Goal: Task Accomplishment & Management: Complete application form

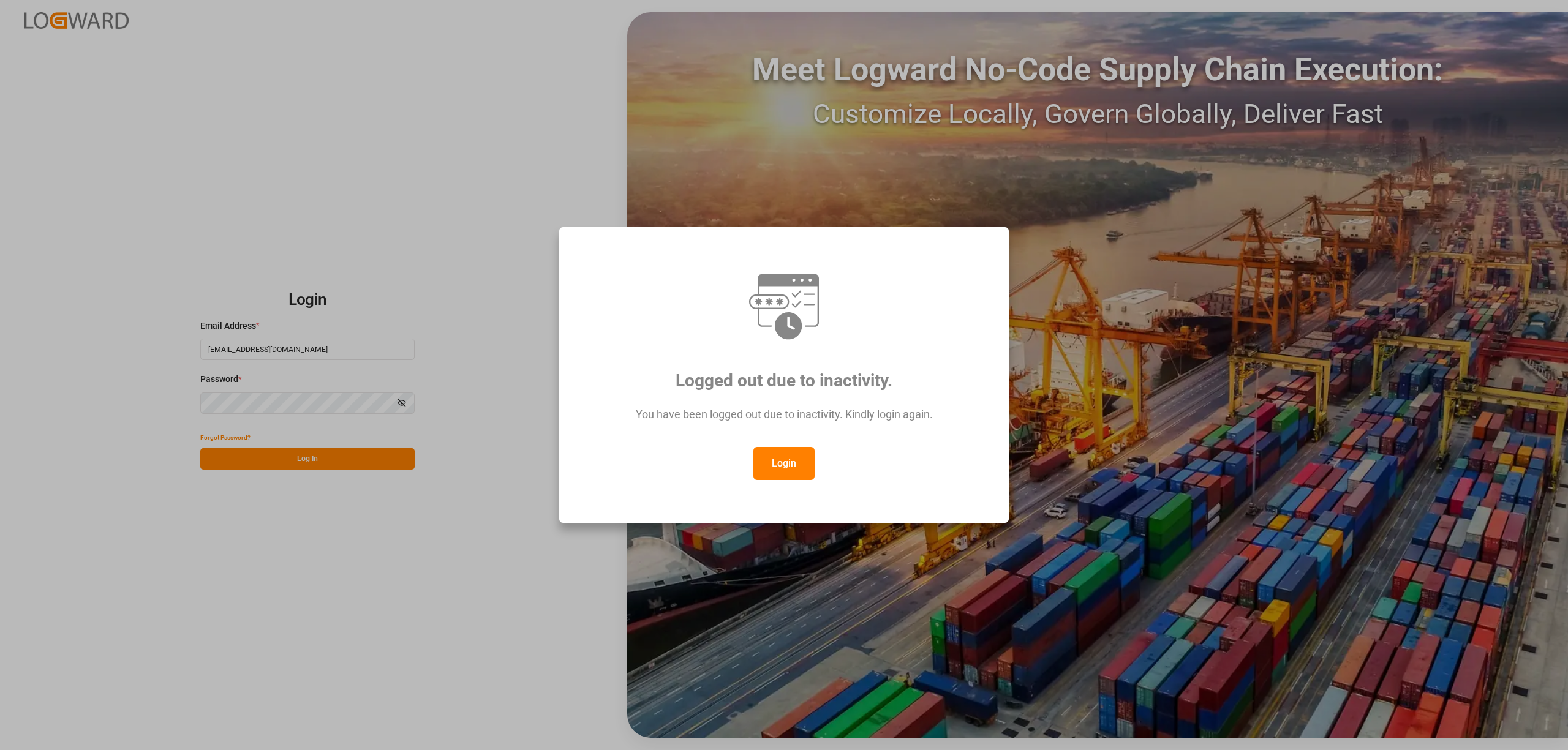
click at [764, 461] on button "Login" at bounding box center [784, 464] width 62 height 33
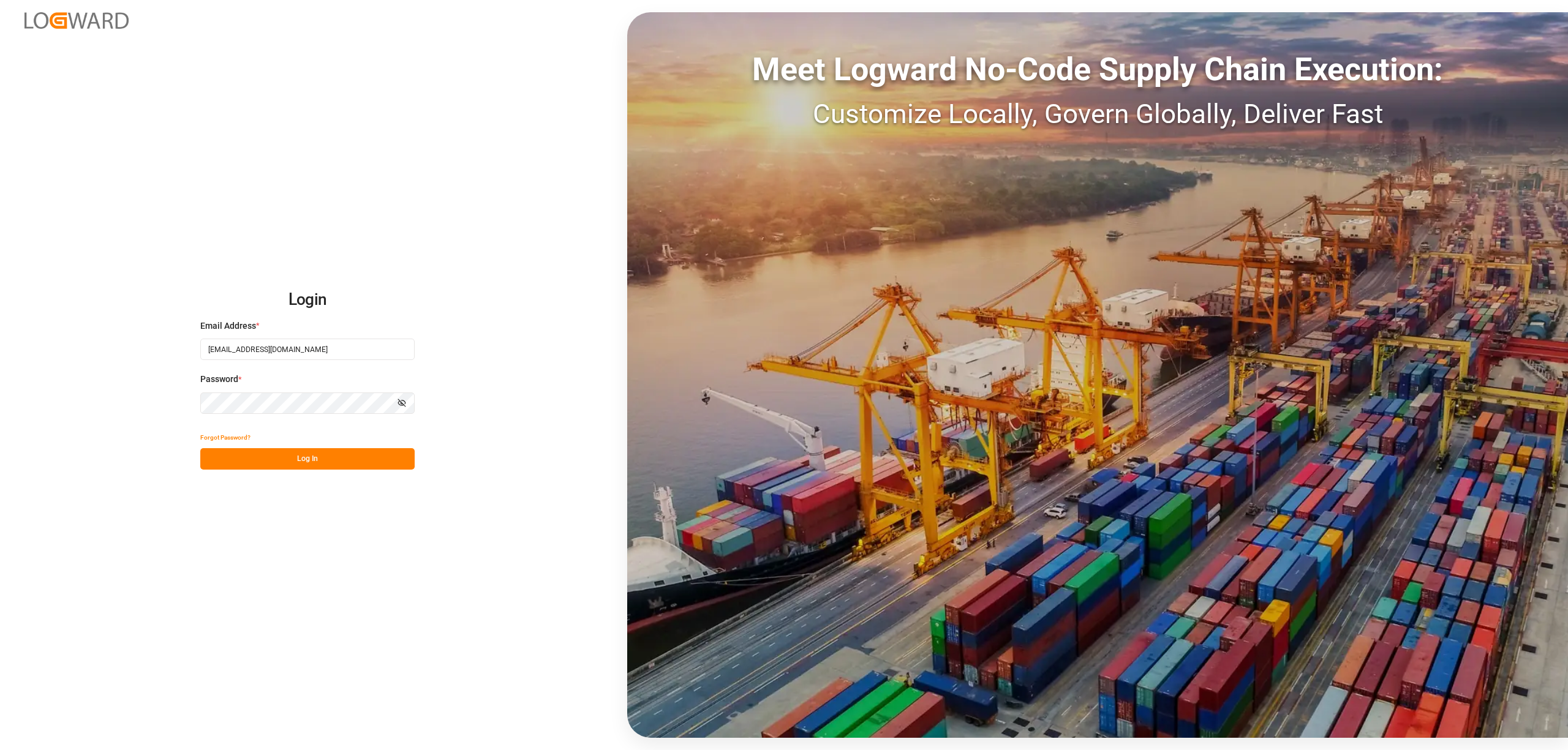
click at [263, 463] on button "Log In" at bounding box center [308, 459] width 215 height 21
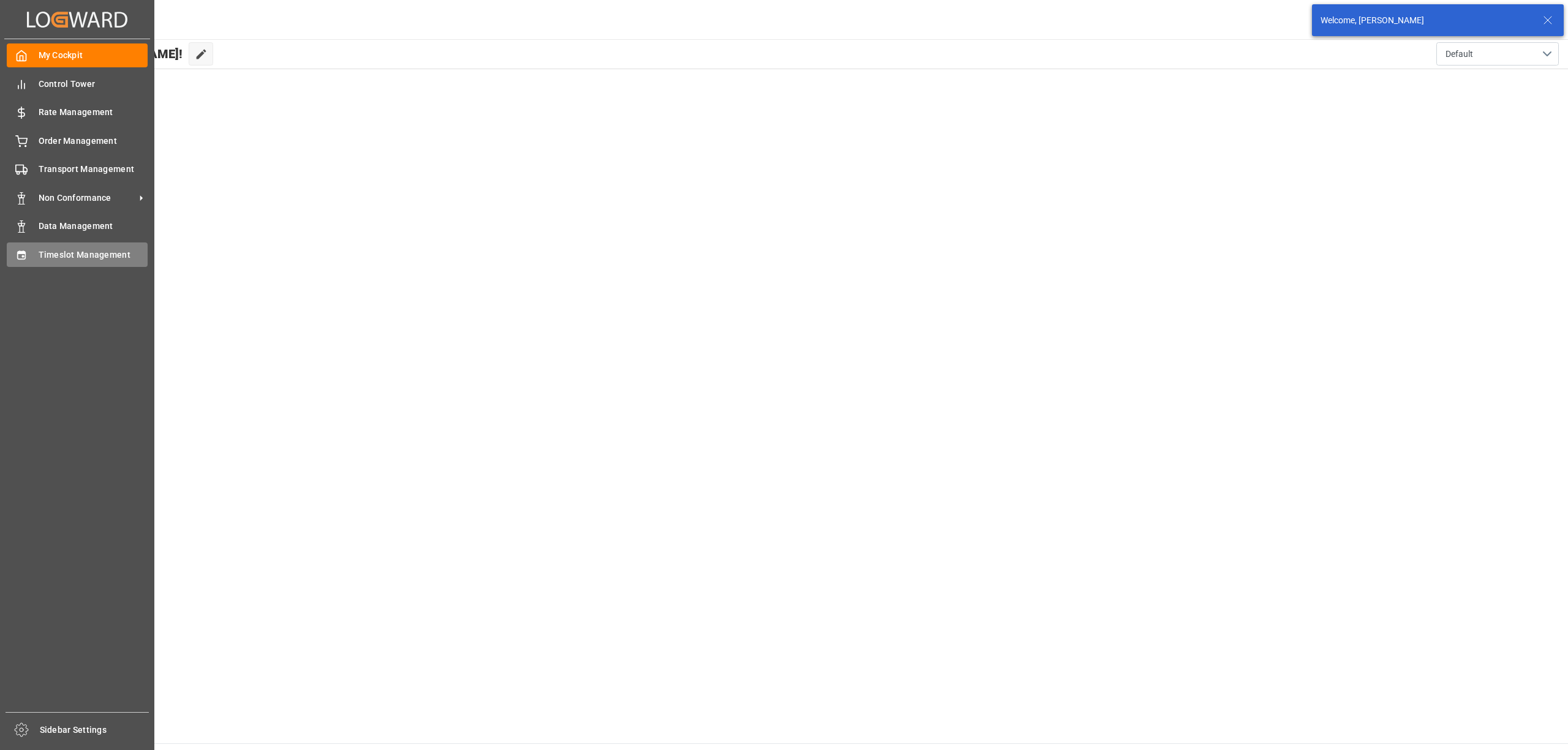
click at [25, 256] on icon at bounding box center [21, 255] width 8 height 9
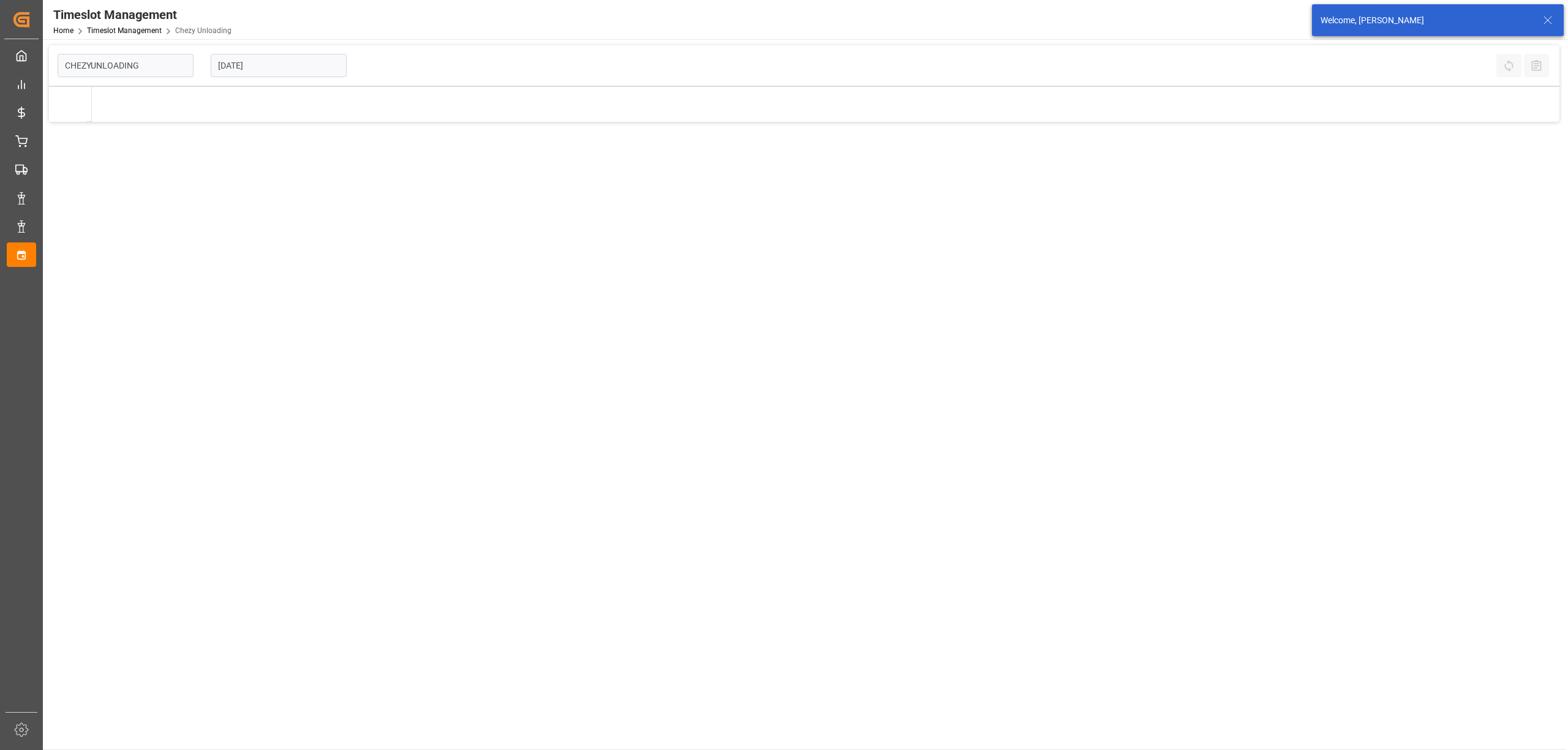
click at [305, 64] on input "[DATE]" at bounding box center [278, 65] width 136 height 23
type input "Chezy Unloading"
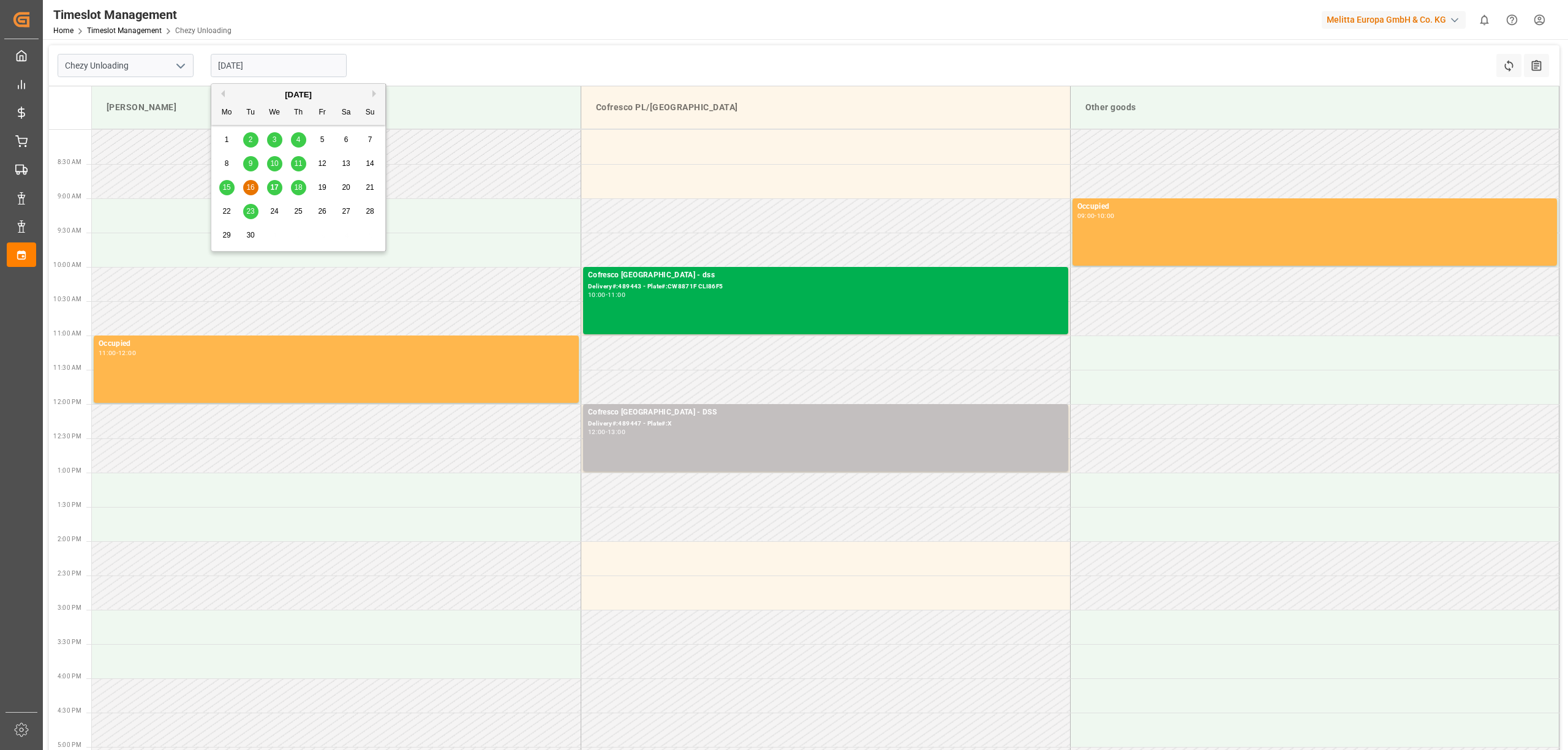
click at [273, 210] on span "24" at bounding box center [274, 211] width 8 height 9
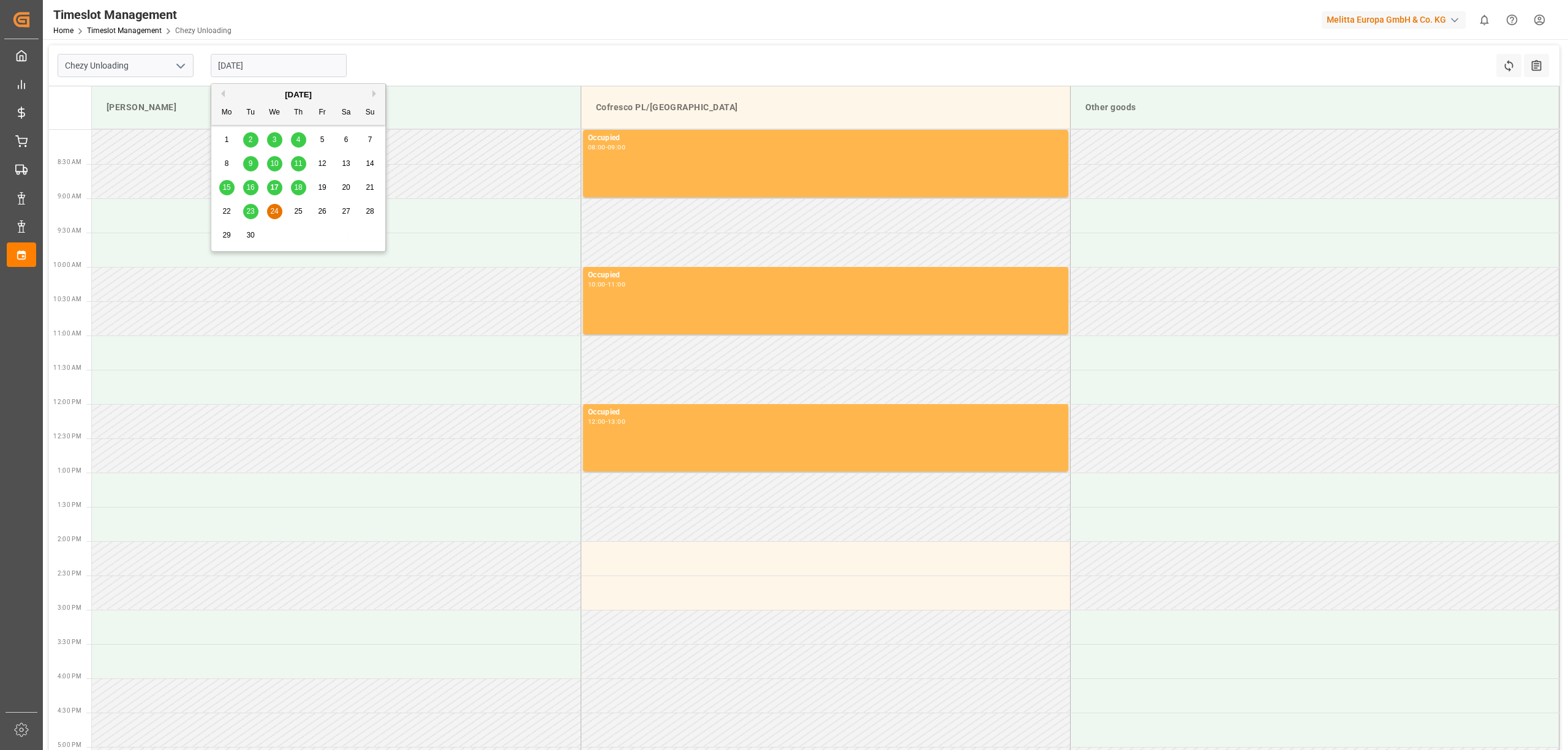
click at [238, 59] on input "[DATE]" at bounding box center [278, 65] width 136 height 23
click at [293, 212] on div "25" at bounding box center [299, 212] width 16 height 15
type input "[DATE]"
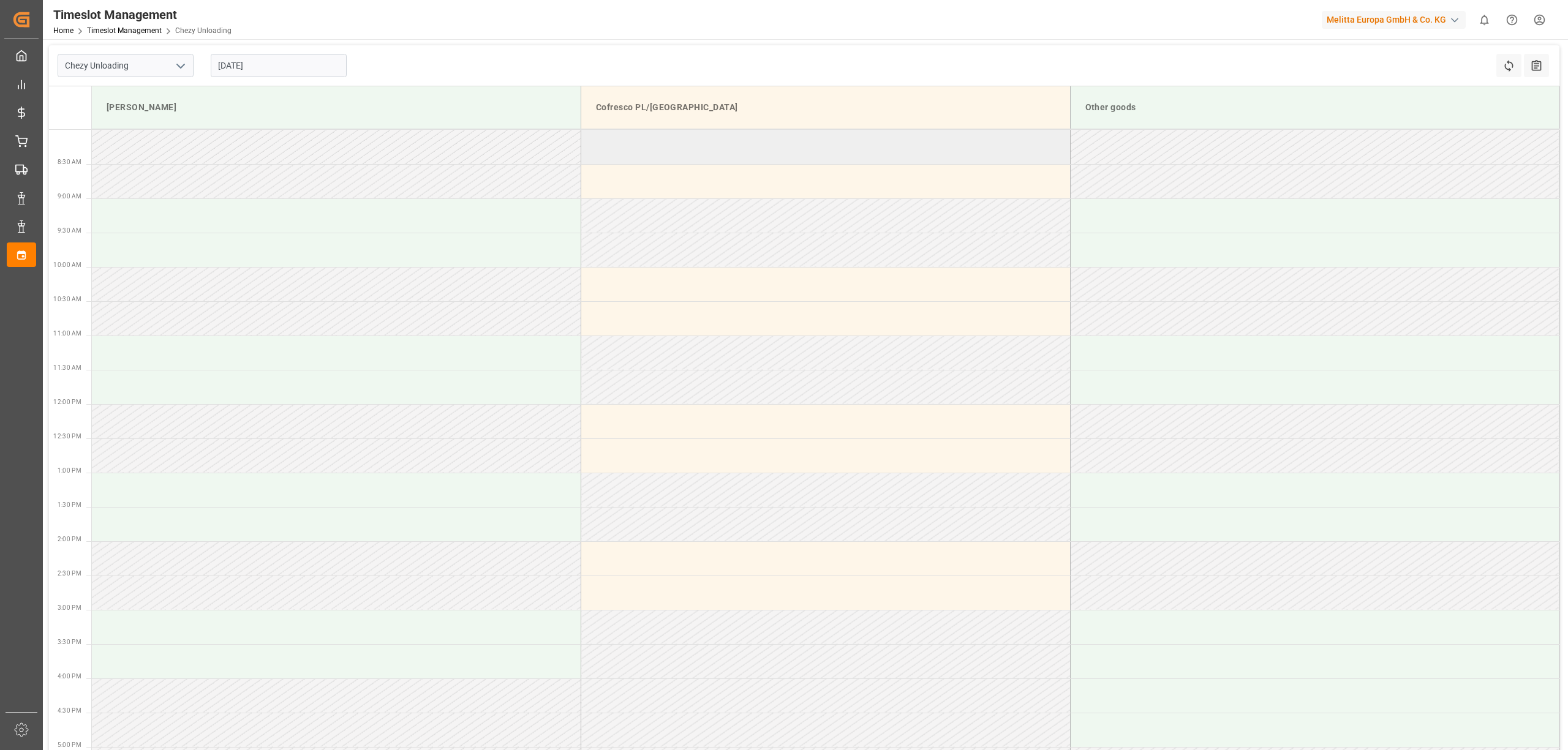
click at [656, 153] on td at bounding box center [825, 146] width 489 height 34
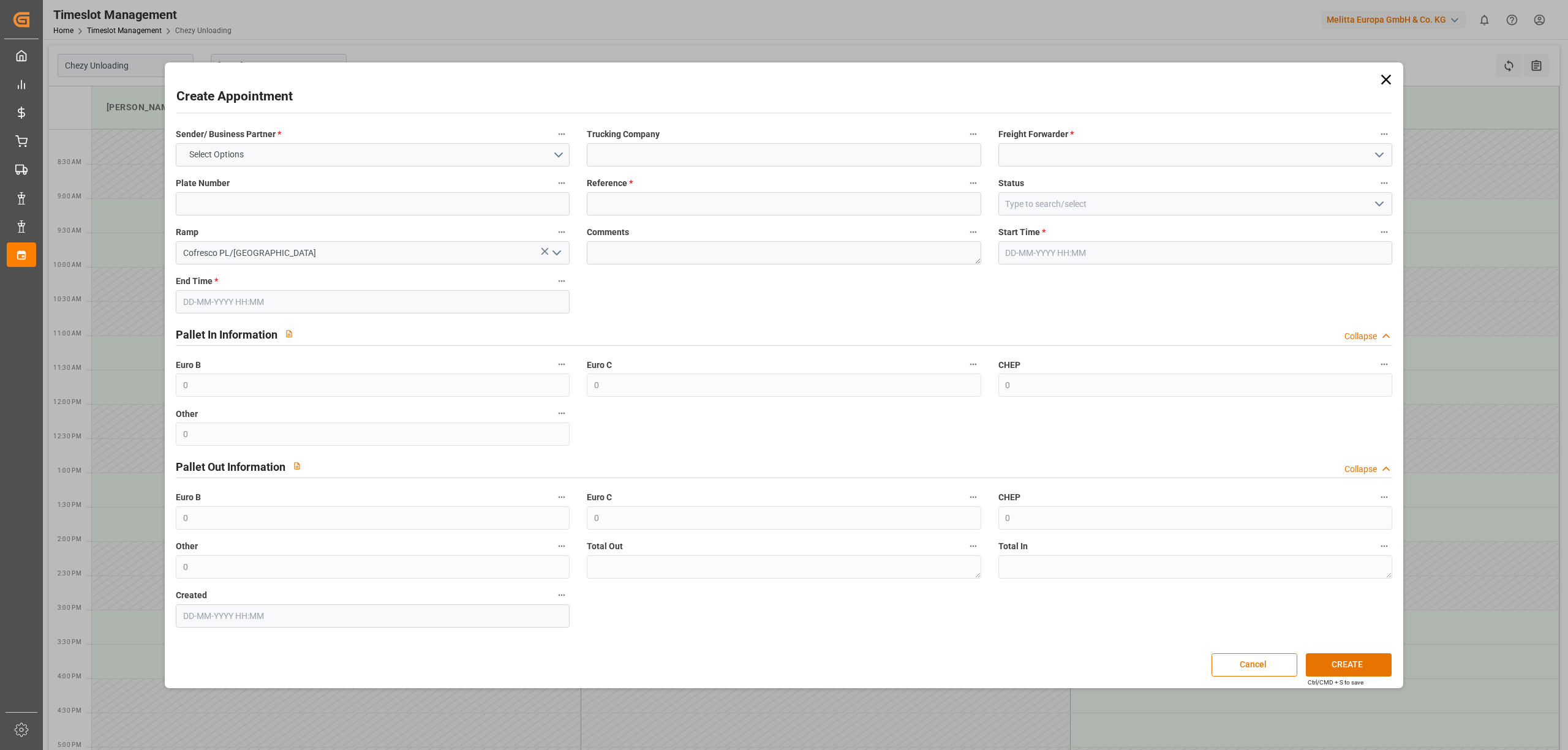
type input "[DATE] 08:00"
type input "[DATE] 09:00"
click at [604, 153] on input at bounding box center [783, 155] width 393 height 23
type input "DSS"
click at [1041, 155] on input at bounding box center [1194, 155] width 393 height 23
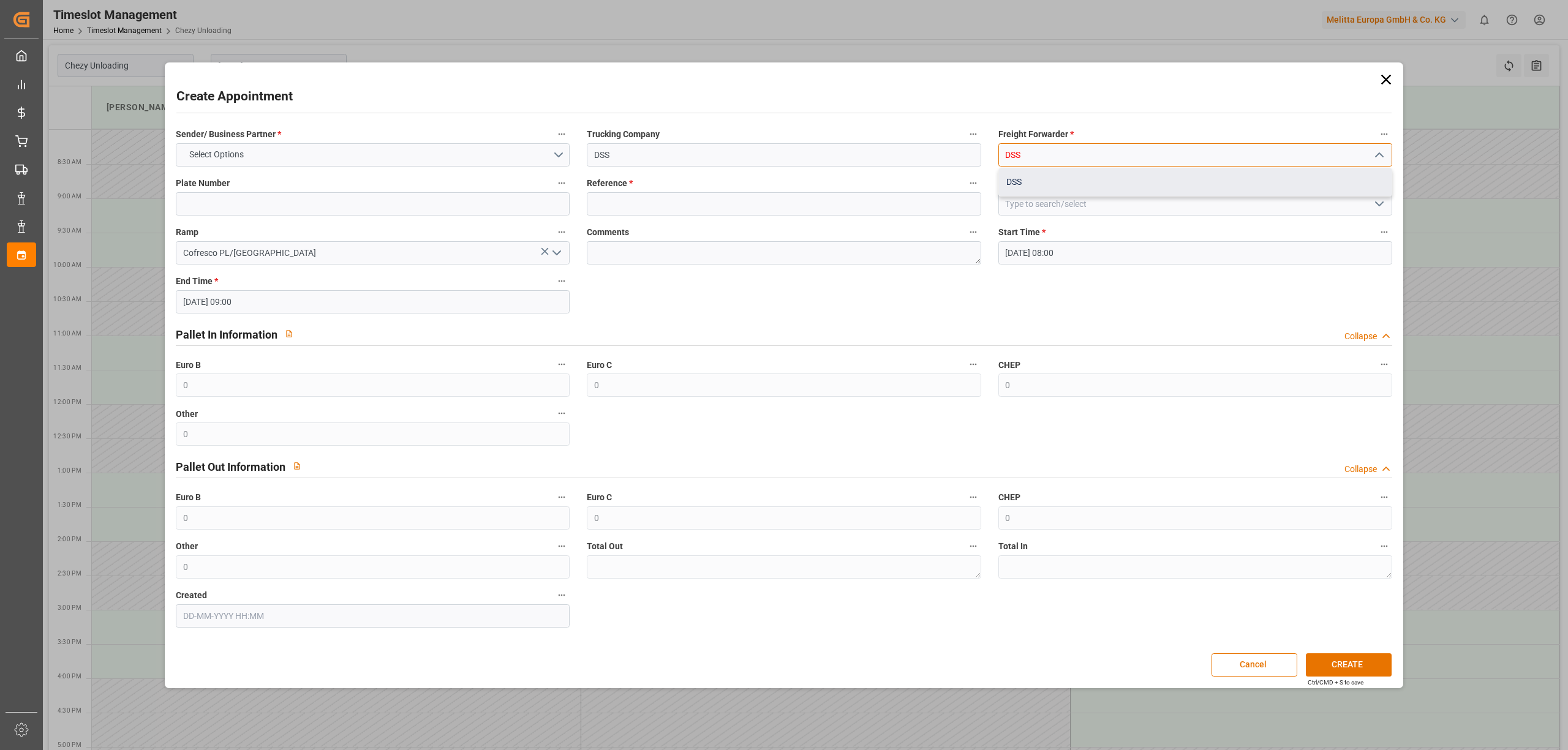
click at [1023, 180] on div "DSS" at bounding box center [1195, 183] width 392 height 27
type input "DSS"
click at [394, 196] on input at bounding box center [372, 204] width 393 height 23
type input "X"
click at [651, 203] on input at bounding box center [783, 204] width 393 height 23
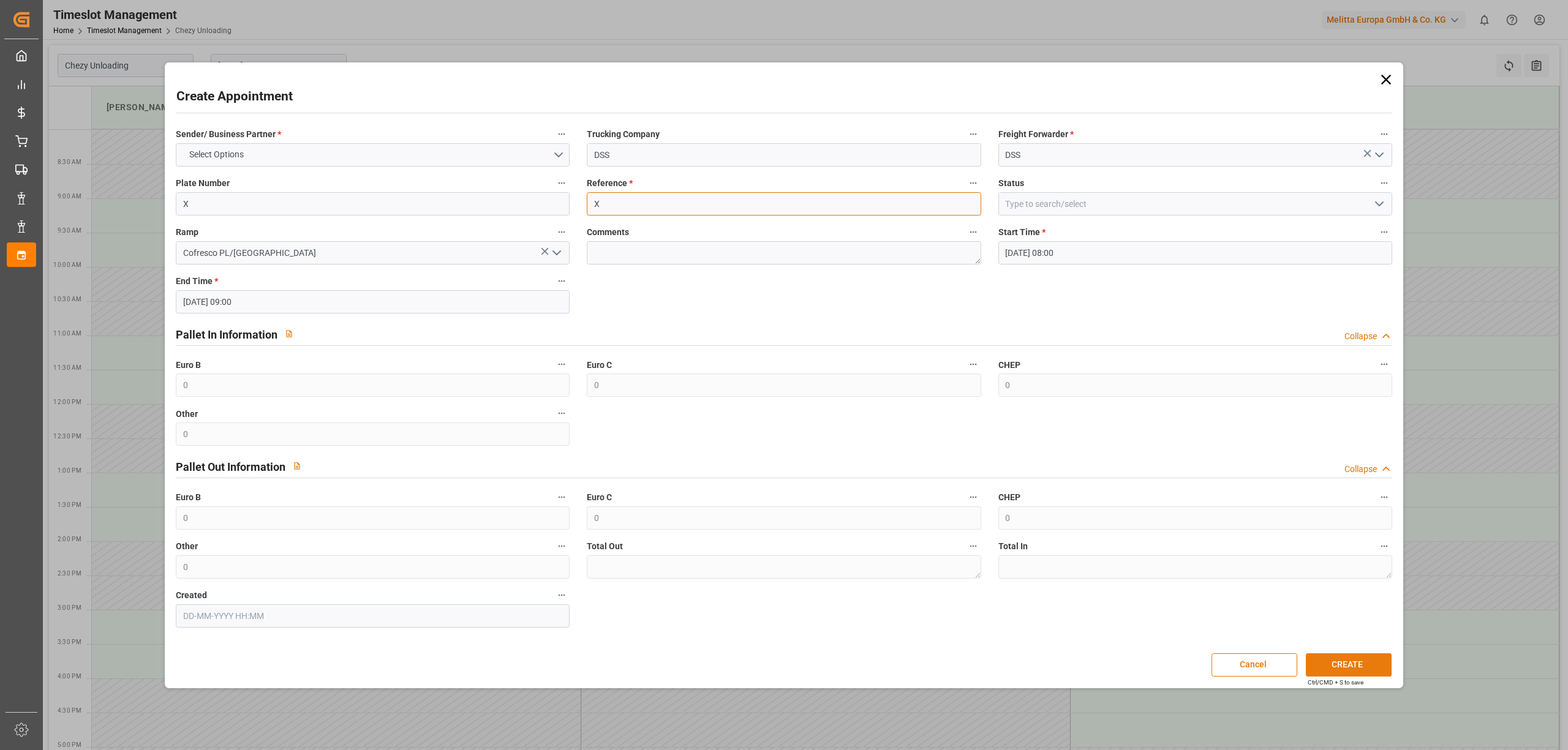
type input "X"
click at [1324, 668] on button "CREATE" at bounding box center [1348, 665] width 86 height 23
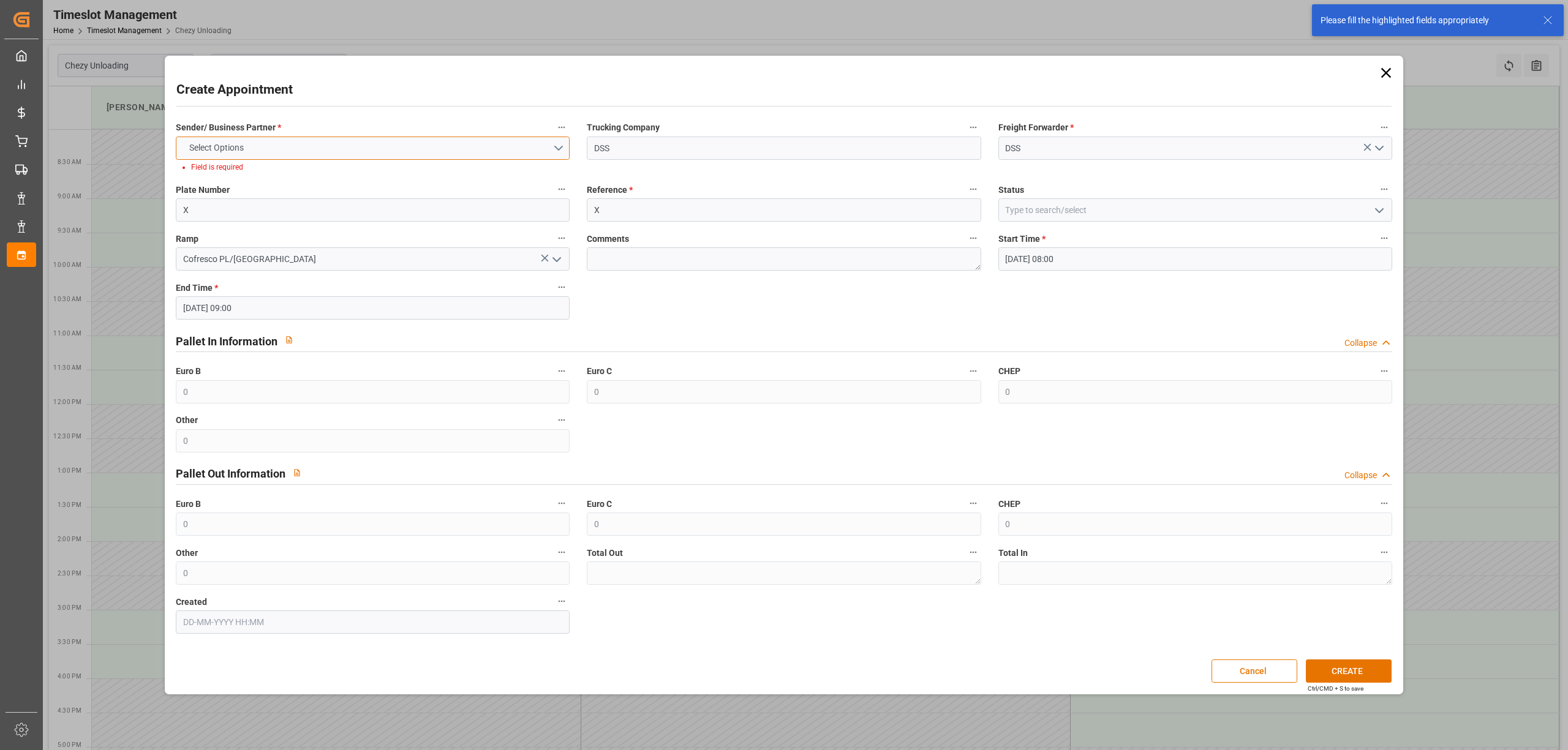
click at [319, 155] on button "Select Options" at bounding box center [372, 148] width 393 height 23
drag, startPoint x: 302, startPoint y: 172, endPoint x: 1164, endPoint y: 545, distance: 939.2
click at [302, 173] on div "COFRESCO [GEOGRAPHIC_DATA]" at bounding box center [373, 177] width 392 height 25
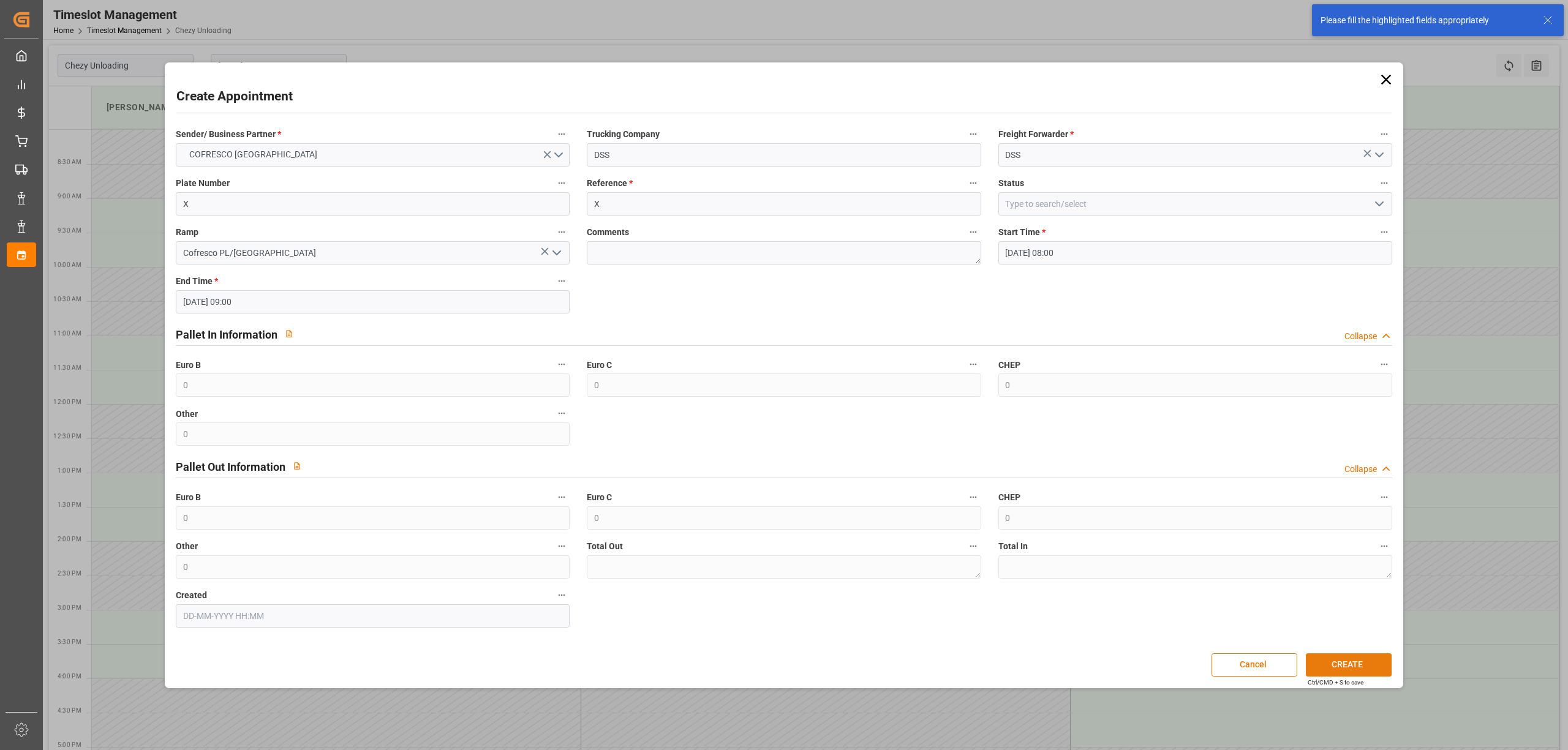
click at [1343, 660] on button "CREATE" at bounding box center [1348, 665] width 86 height 23
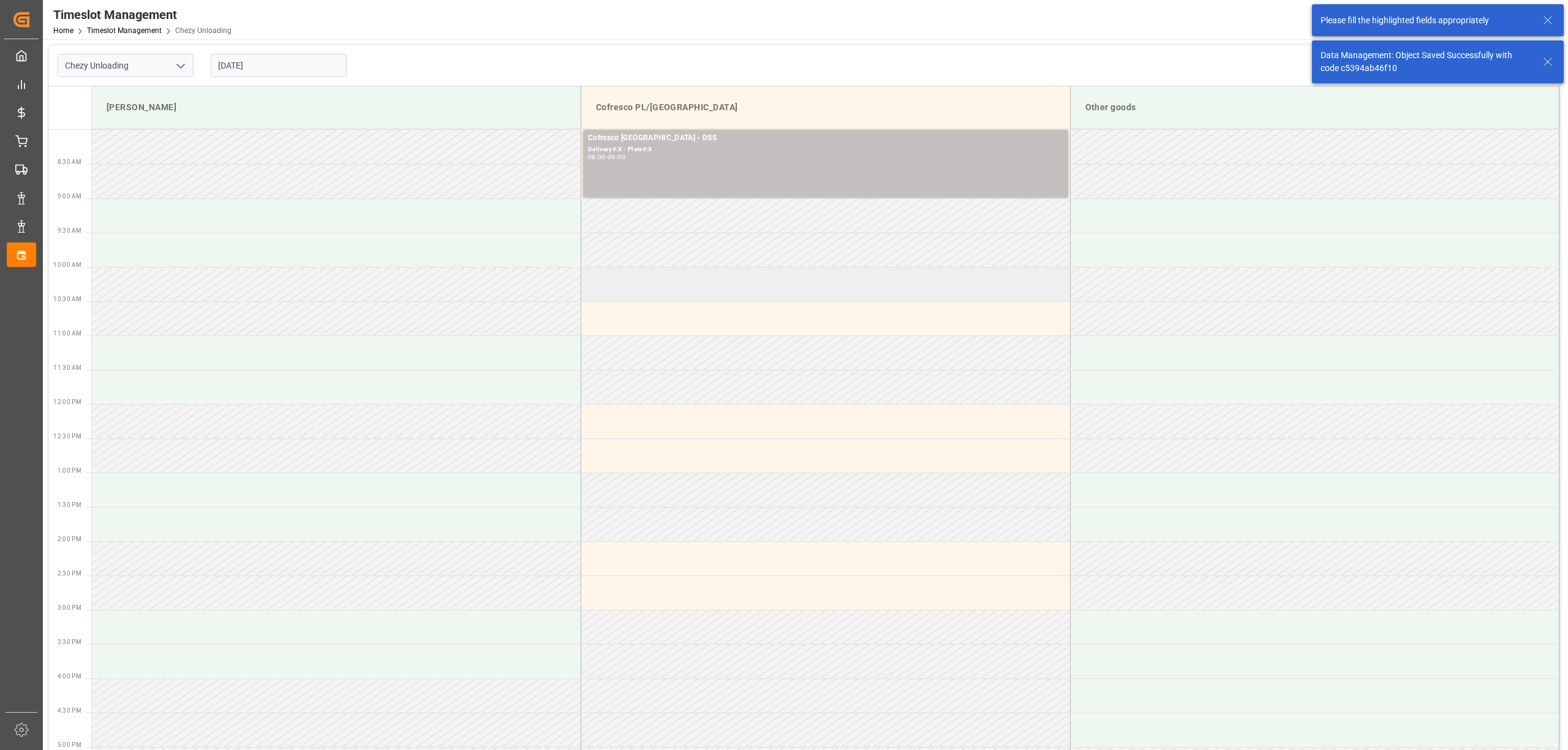
click at [652, 288] on td at bounding box center [825, 283] width 489 height 34
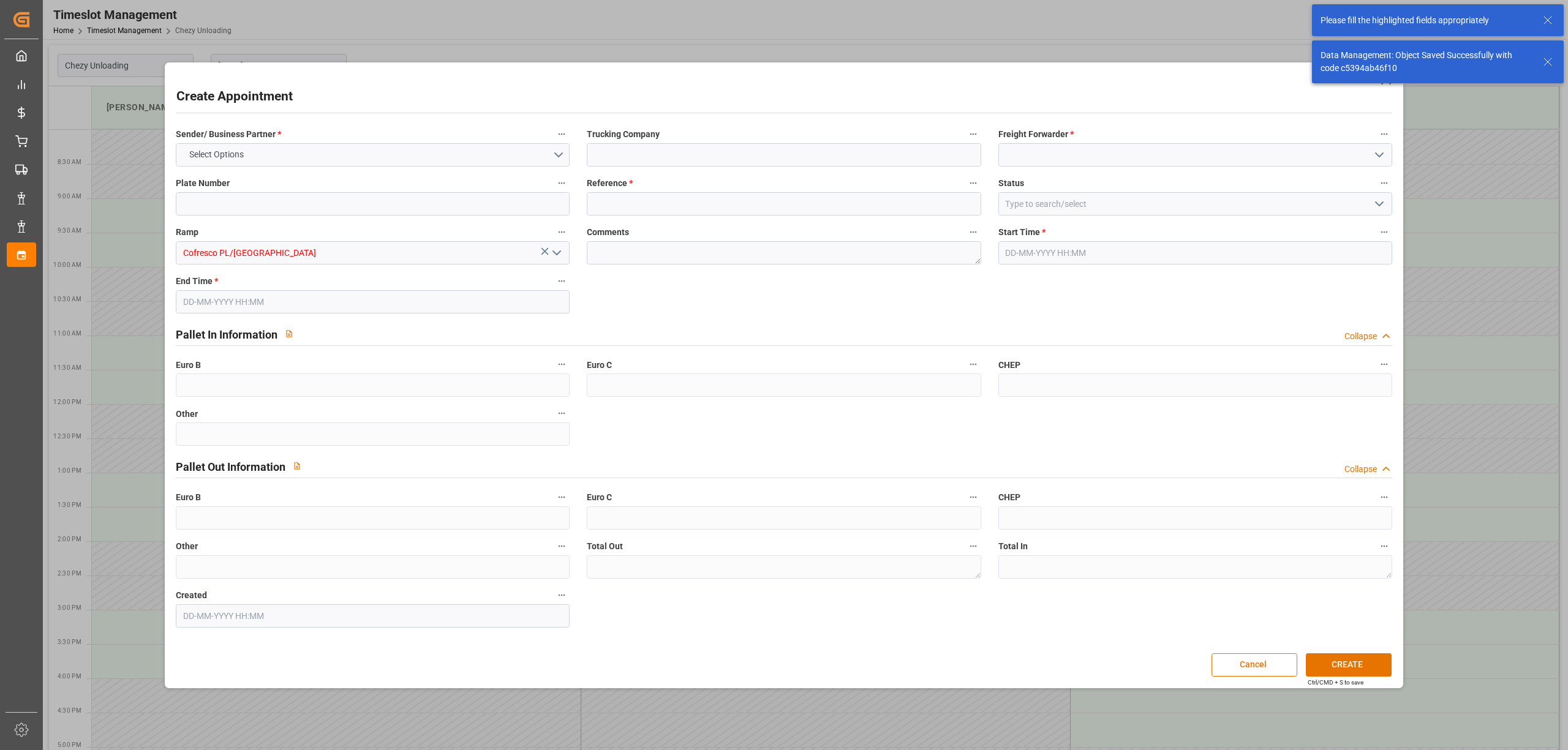
type input "0"
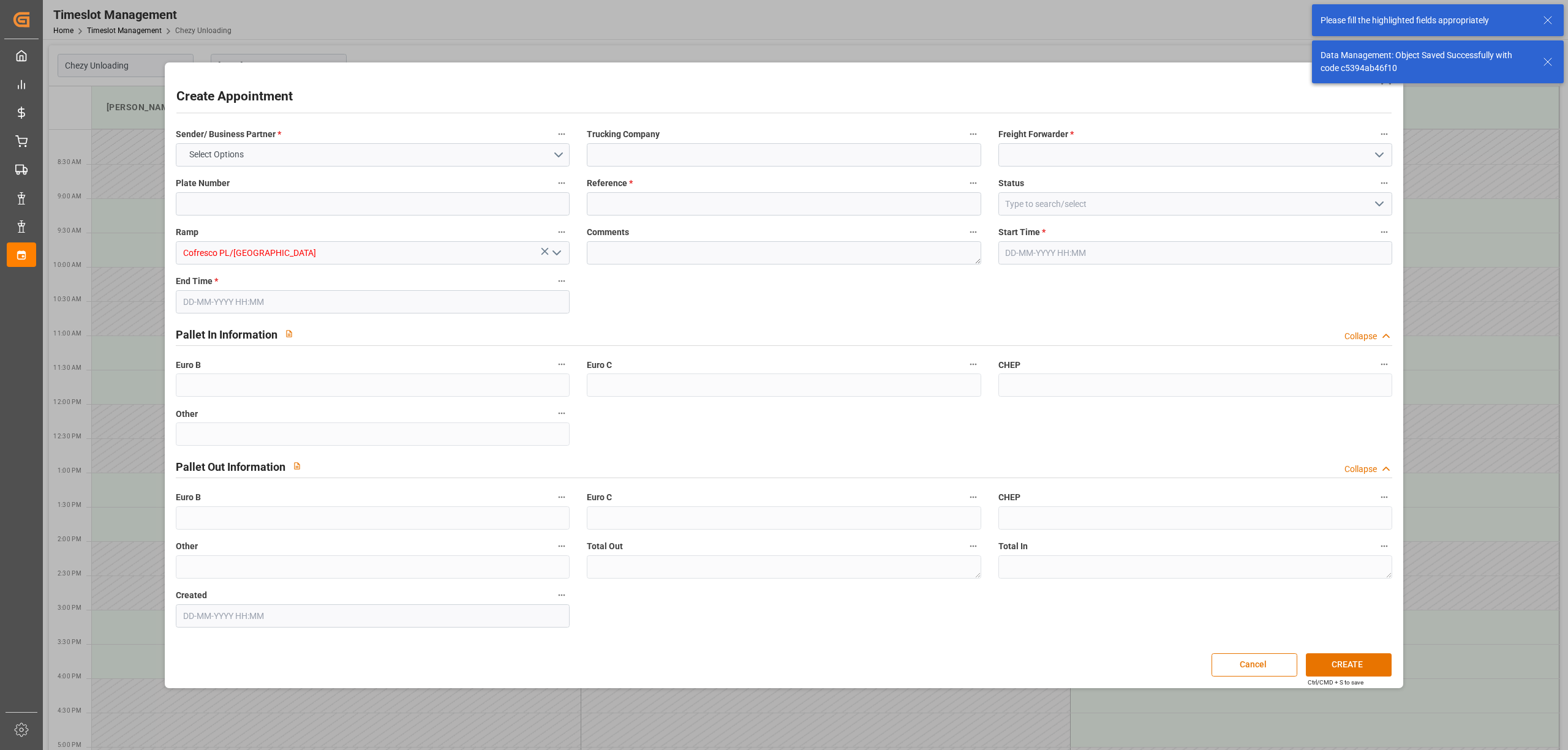
type input "0"
type input "[DATE] 10:00"
type input "[DATE] 11:00"
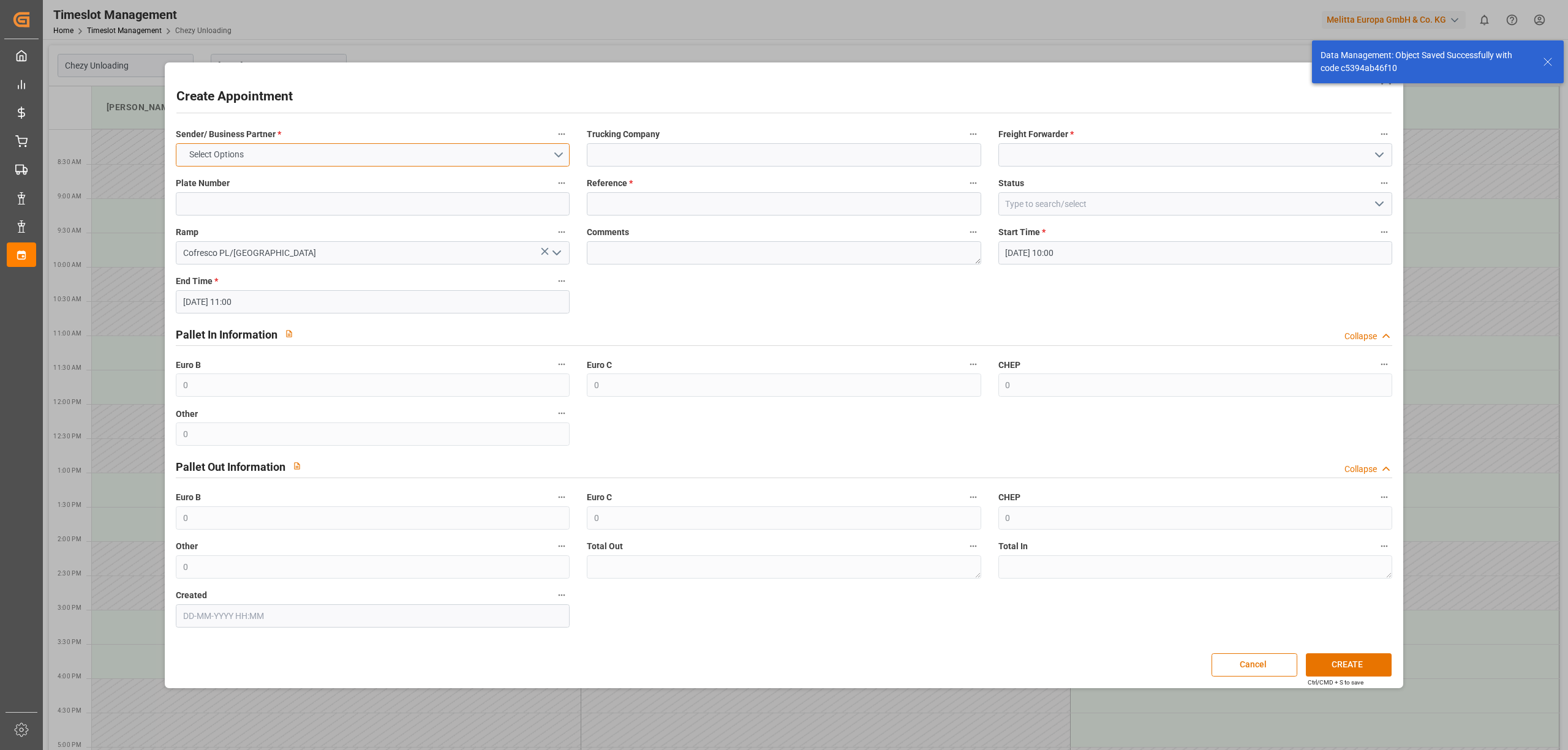
click at [425, 149] on button "Select Options" at bounding box center [372, 155] width 393 height 23
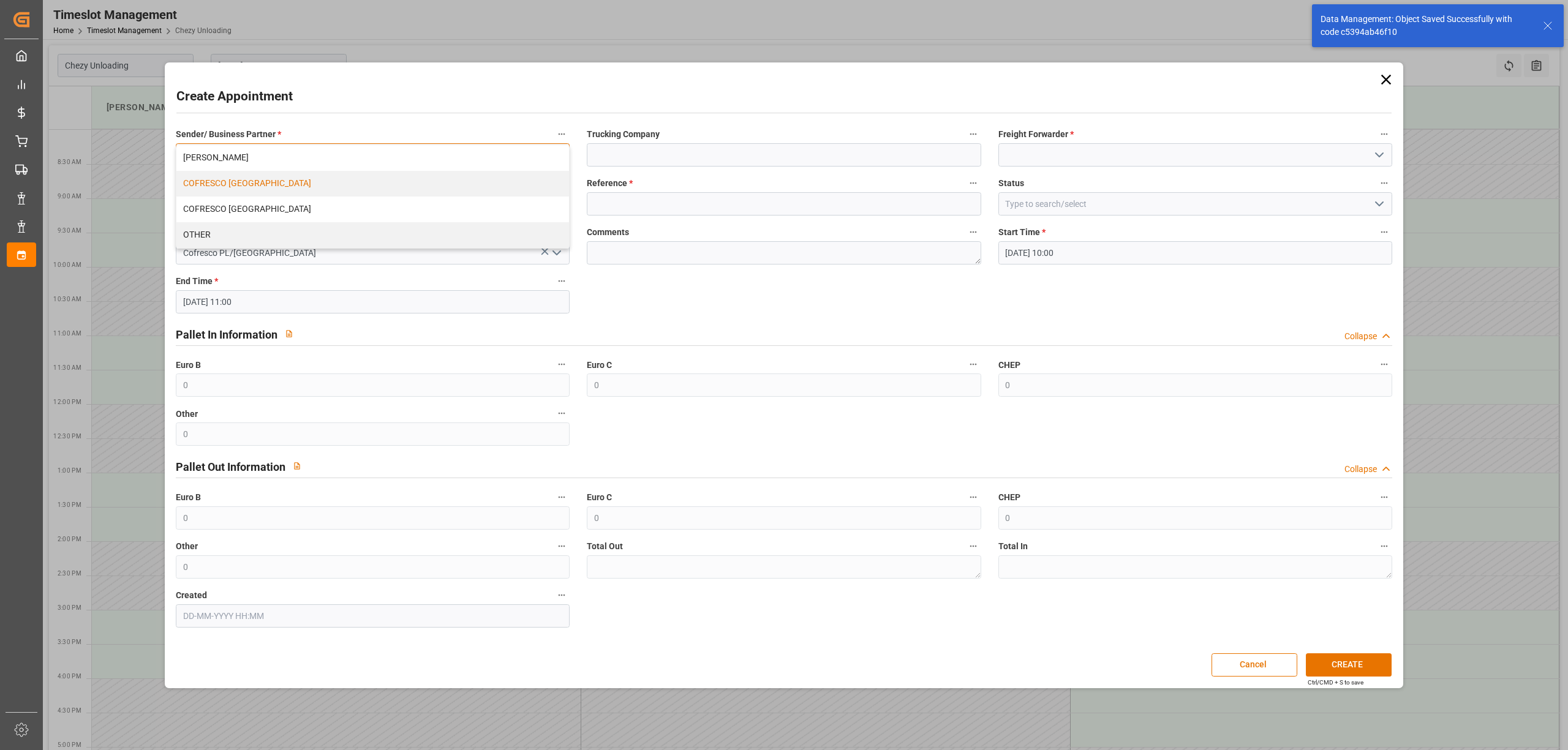
click at [384, 188] on div "COFRESCO [GEOGRAPHIC_DATA]" at bounding box center [373, 184] width 392 height 25
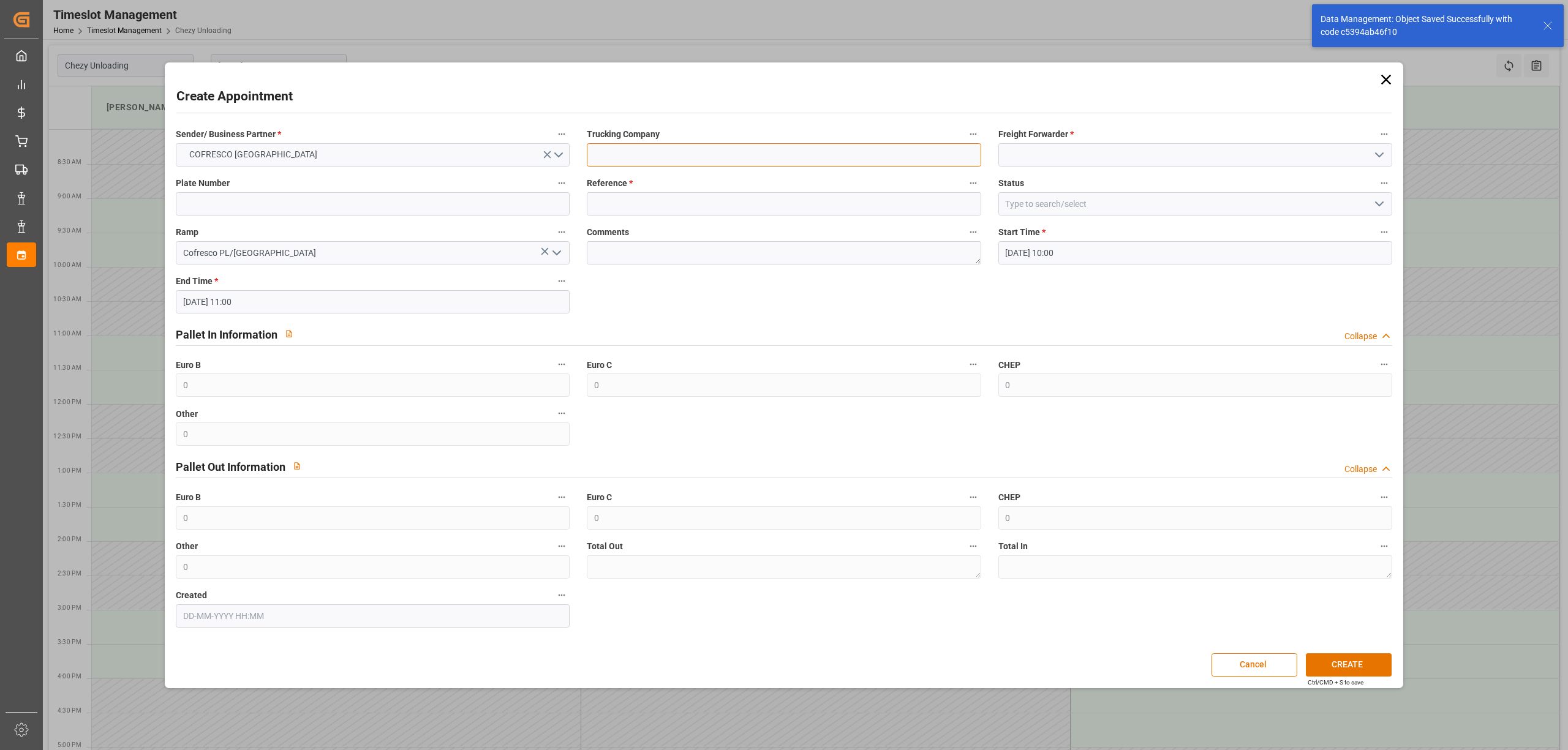
click at [693, 152] on input at bounding box center [783, 155] width 393 height 23
type input "DSS"
click at [1081, 149] on input at bounding box center [1194, 155] width 393 height 23
click at [1045, 192] on div "DSS" at bounding box center [1195, 183] width 392 height 27
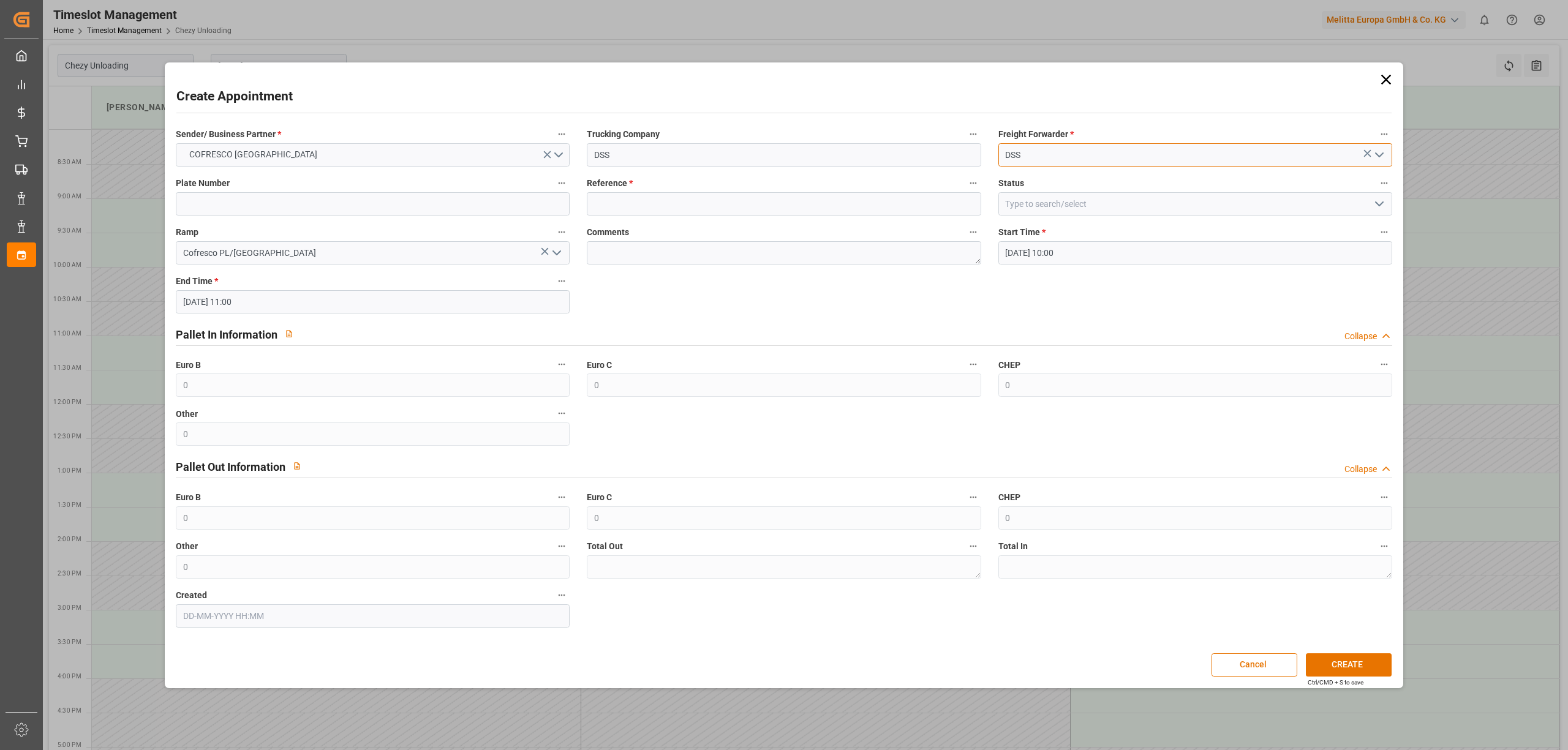
type input "DSS"
click at [267, 217] on div "Plate Number" at bounding box center [372, 195] width 411 height 49
click at [352, 215] on input at bounding box center [372, 204] width 393 height 23
type input "X"
click at [656, 196] on input at bounding box center [783, 204] width 393 height 23
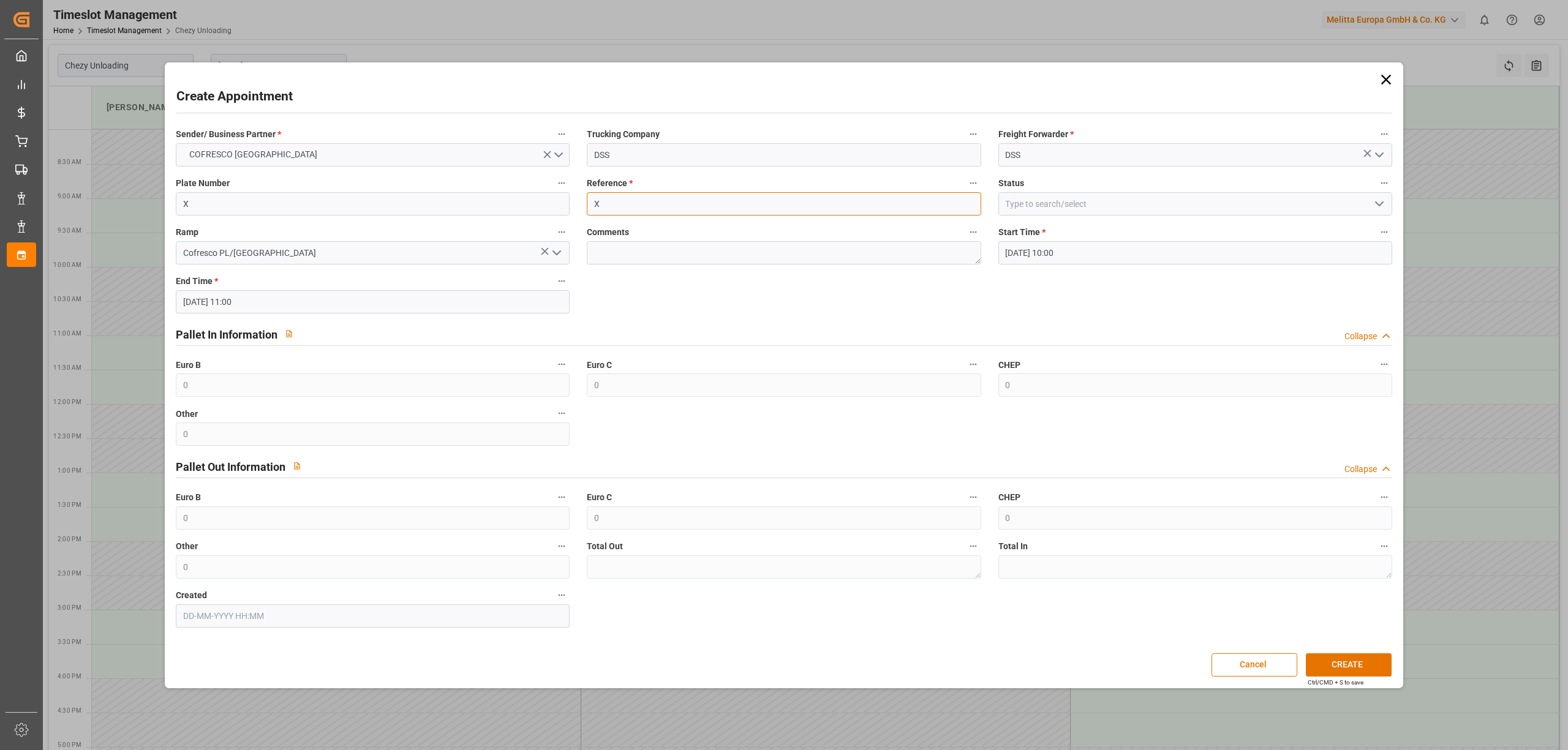
type input "X"
click at [1325, 652] on div "Create Appointment Sender/ Business Partner * COFRESCO [GEOGRAPHIC_DATA] Trucki…" at bounding box center [783, 375] width 1231 height 620
click at [1334, 667] on button "CREATE" at bounding box center [1348, 665] width 86 height 23
